Goal: Information Seeking & Learning: Learn about a topic

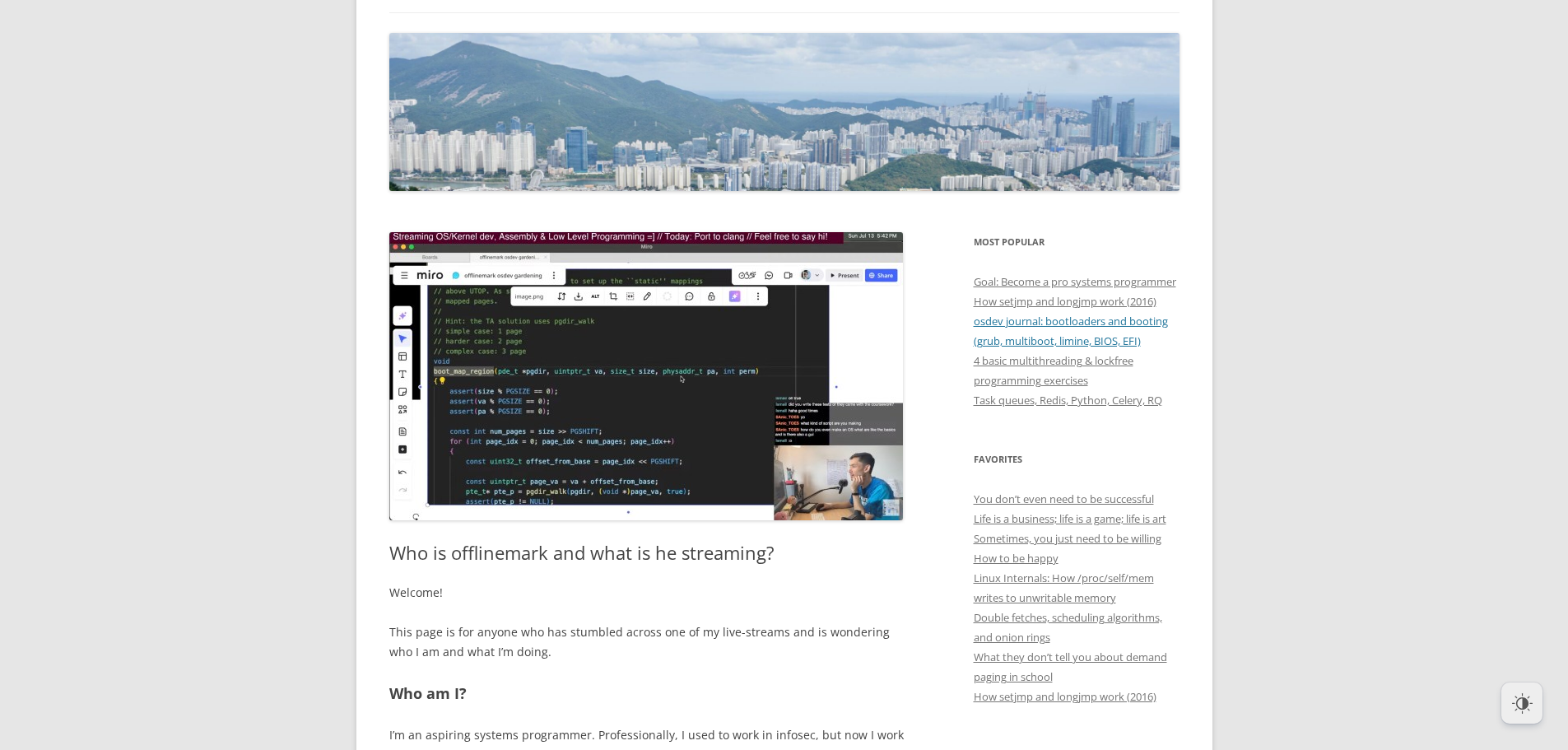
scroll to position [164, 0]
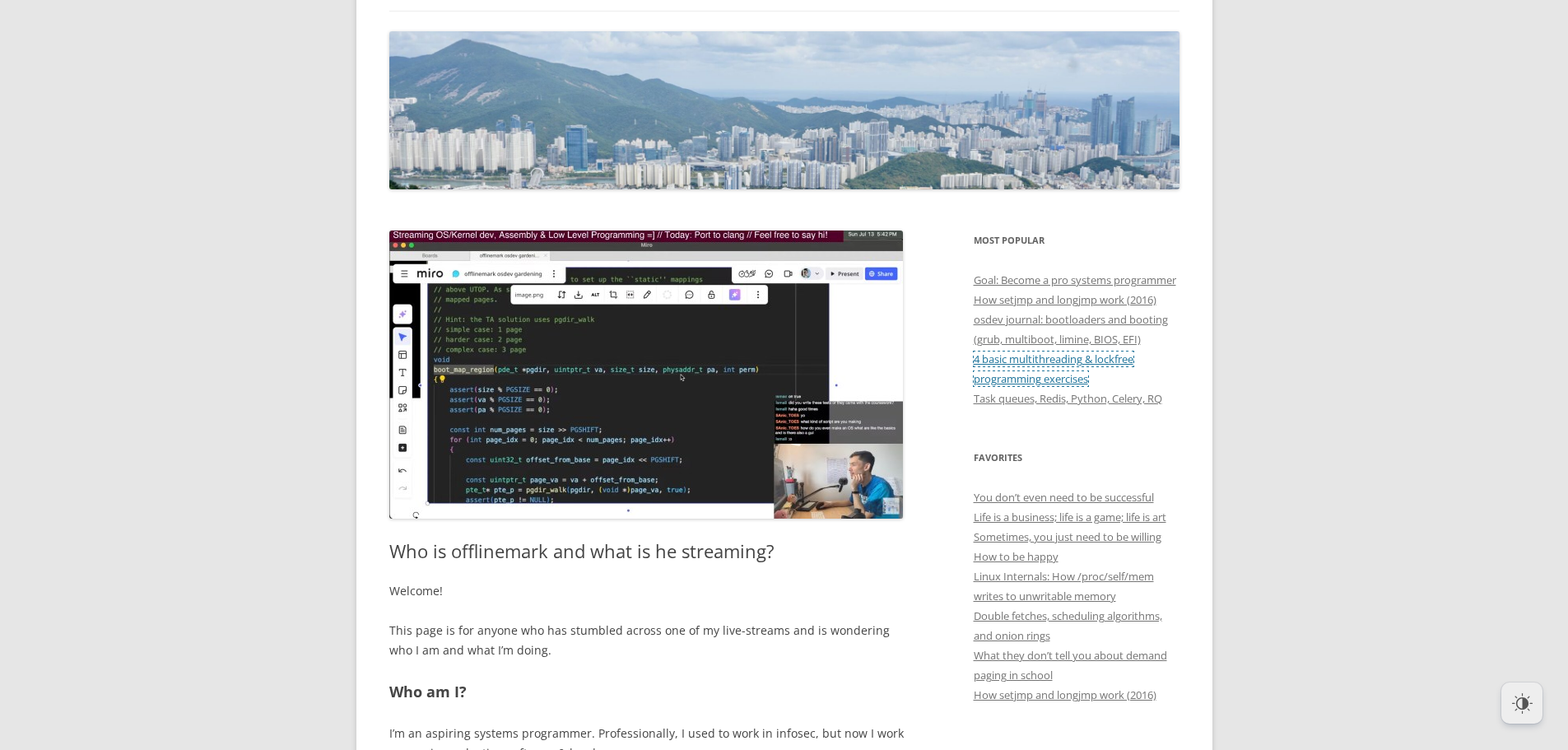
click at [1076, 386] on link "4 basic multithreading & lockfree programming exercises" at bounding box center [1054, 369] width 159 height 35
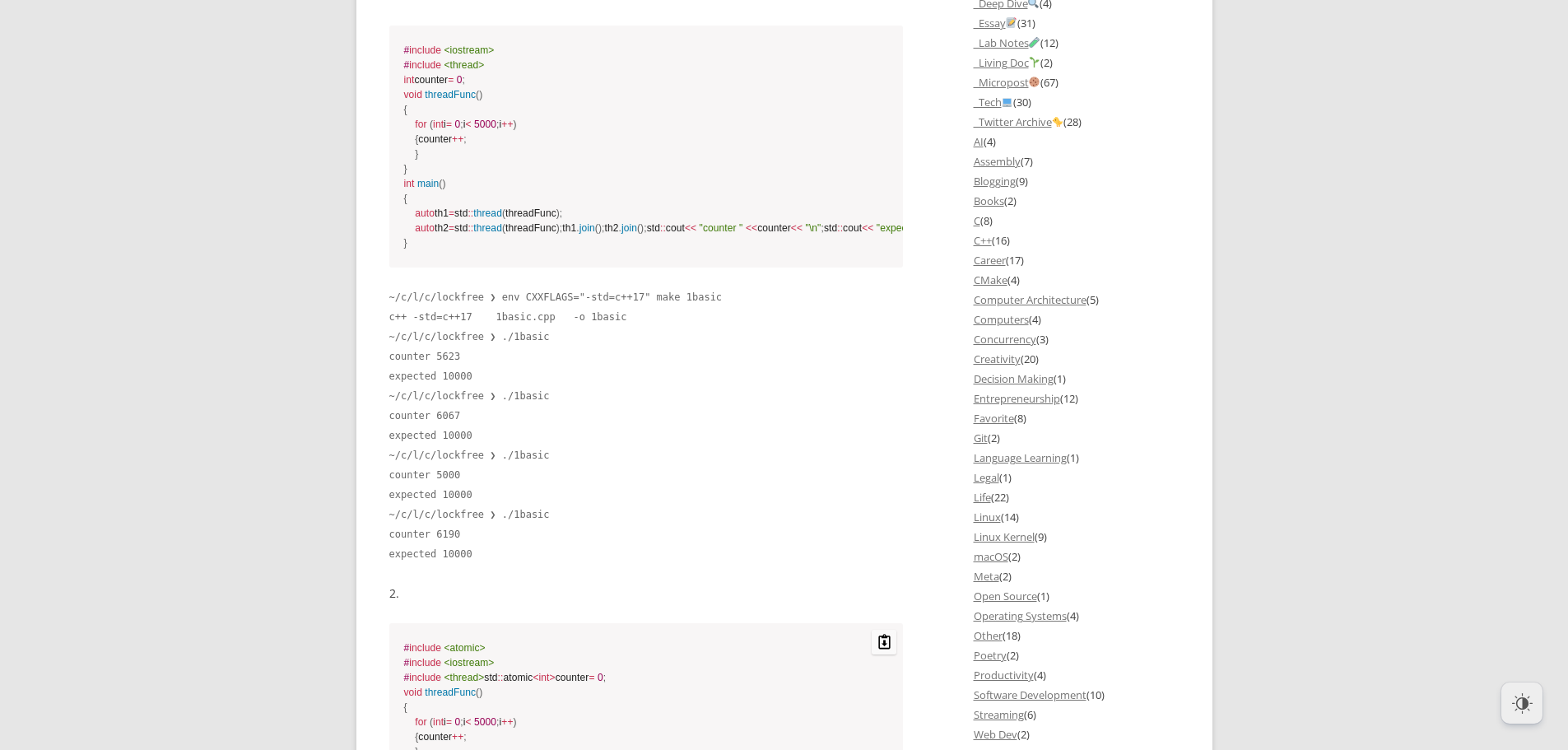
scroll to position [1486, 0]
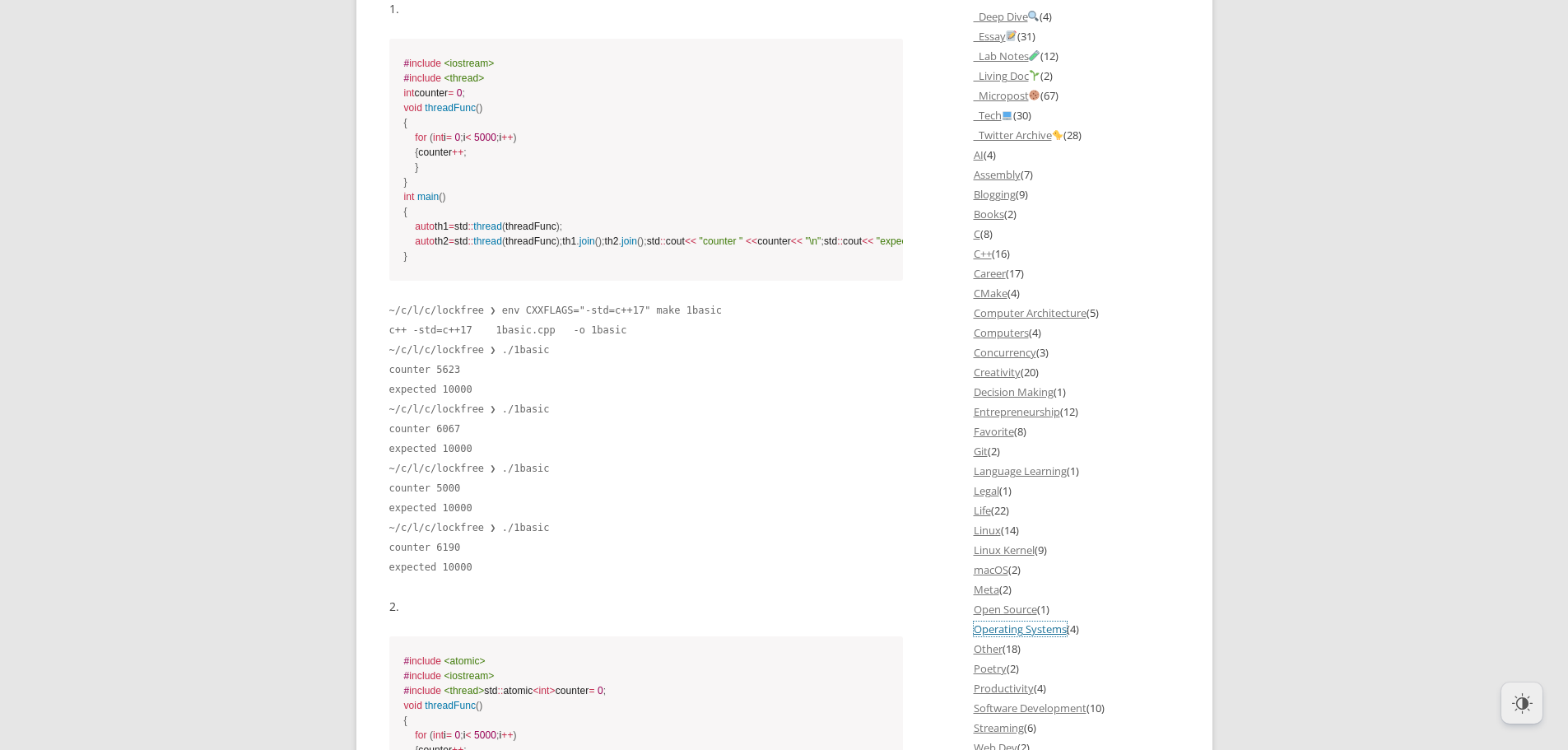
click at [1030, 636] on link "Operating Systems" at bounding box center [1021, 628] width 93 height 15
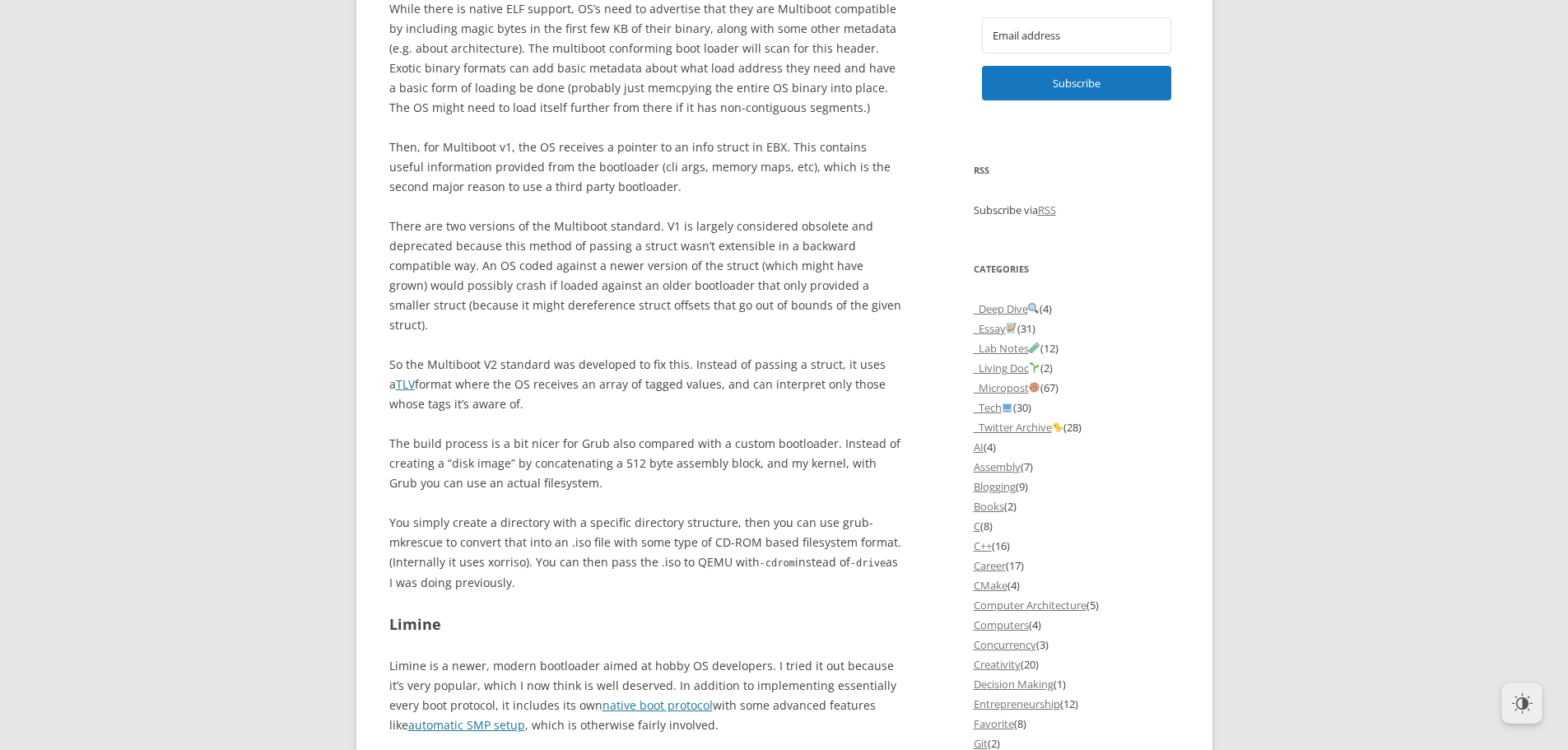
scroll to position [1234, 0]
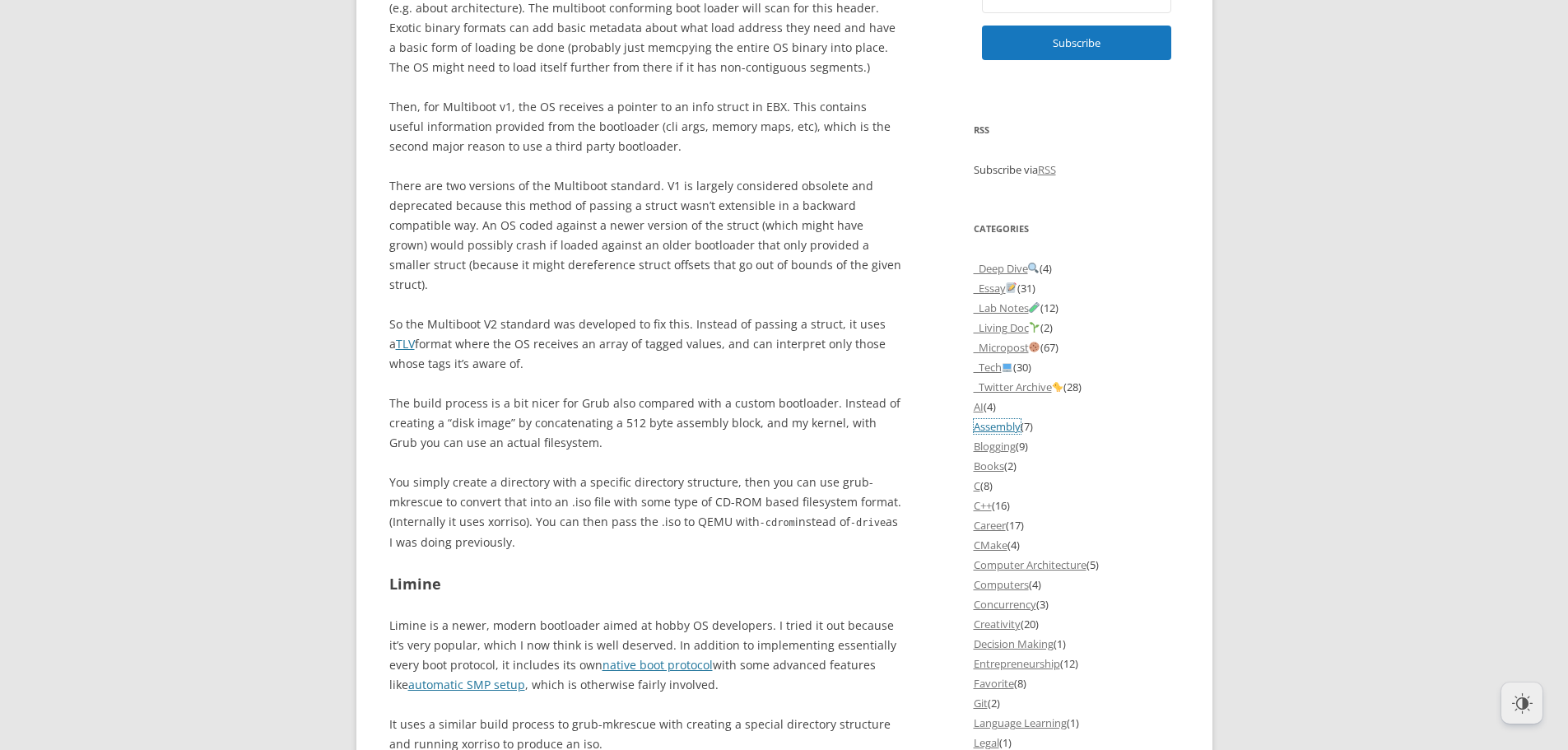
click at [1004, 433] on link "Assembly" at bounding box center [997, 426] width 47 height 15
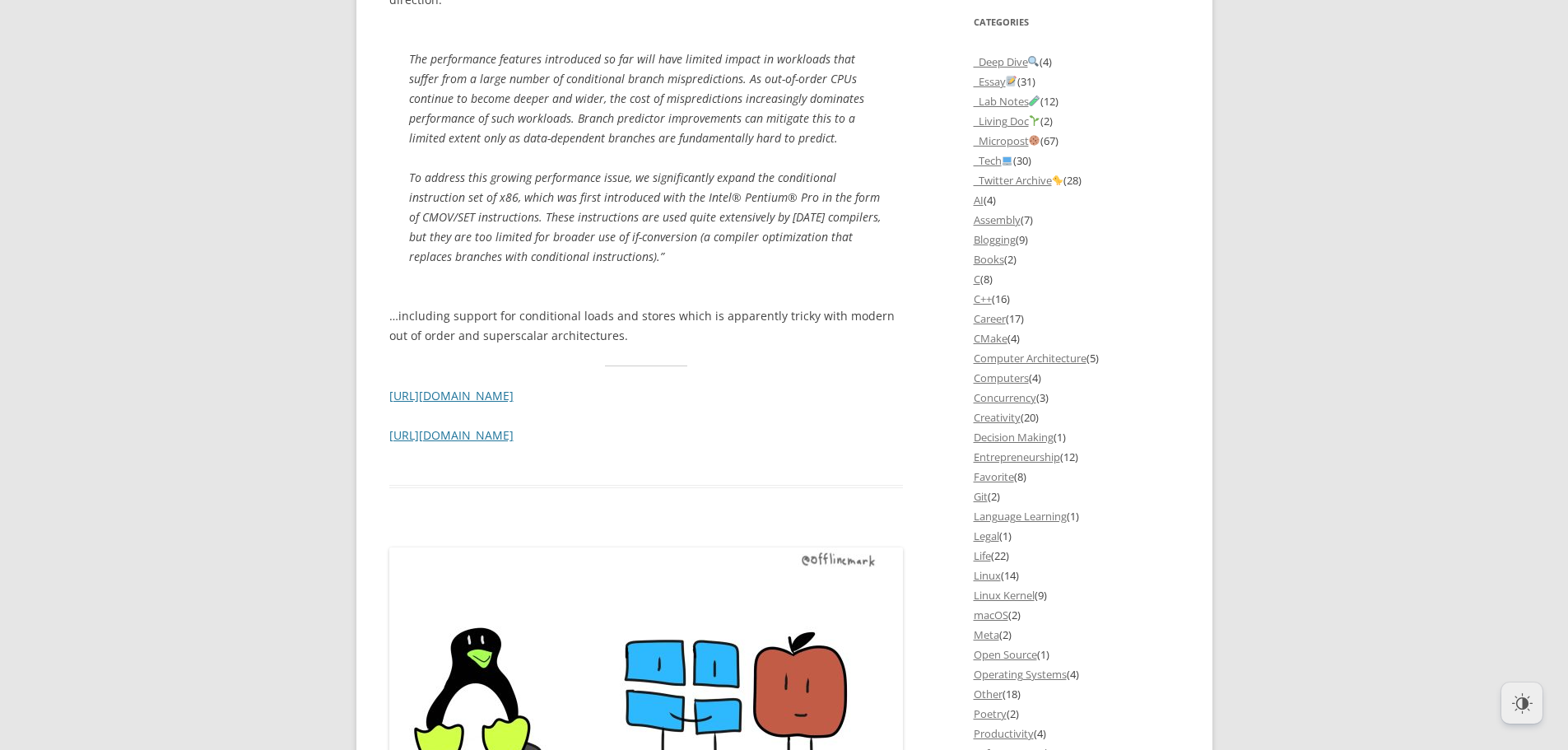
scroll to position [1482, 0]
